Goal: Task Accomplishment & Management: Manage account settings

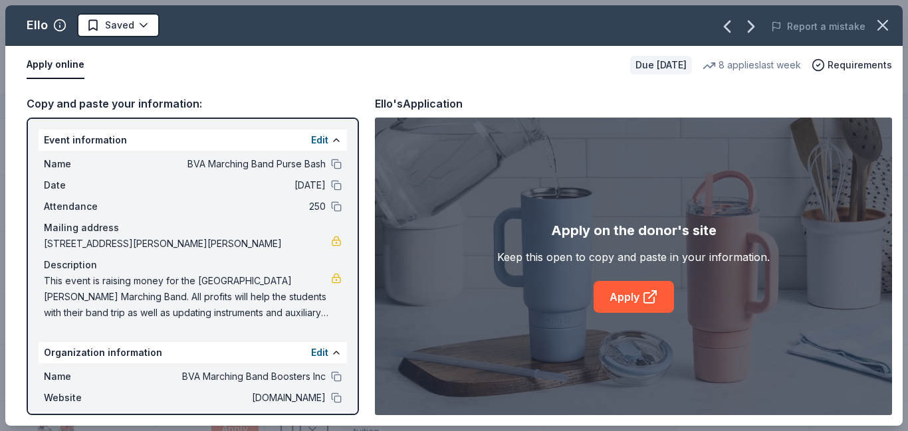
scroll to position [430, 0]
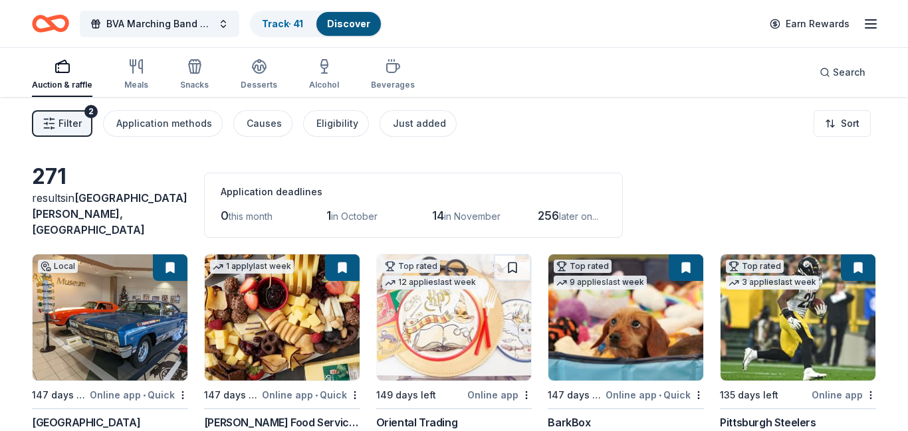
click at [866, 28] on line "button" at bounding box center [870, 28] width 11 height 0
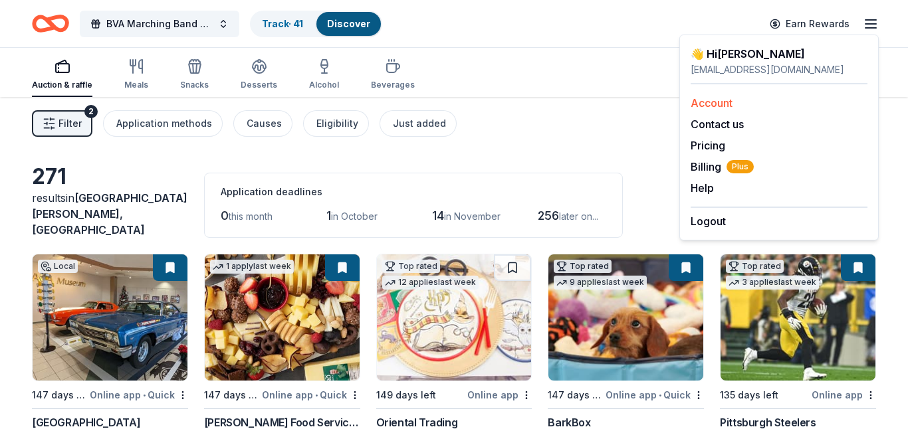
click at [709, 108] on link "Account" at bounding box center [711, 102] width 42 height 13
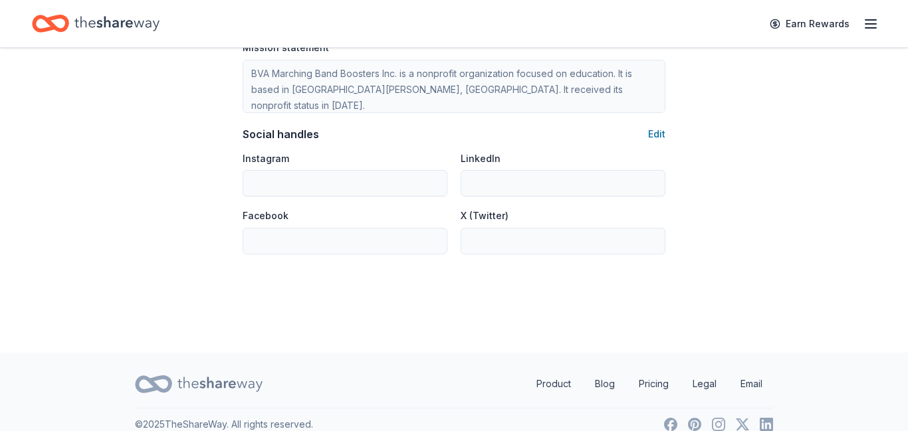
scroll to position [900, 0]
